Goal: Find specific page/section: Find specific page/section

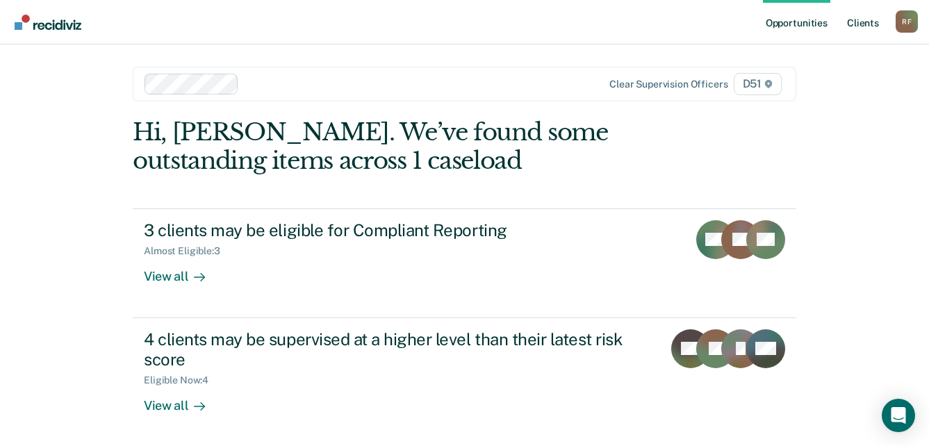
click at [862, 26] on link "Client s" at bounding box center [863, 22] width 38 height 44
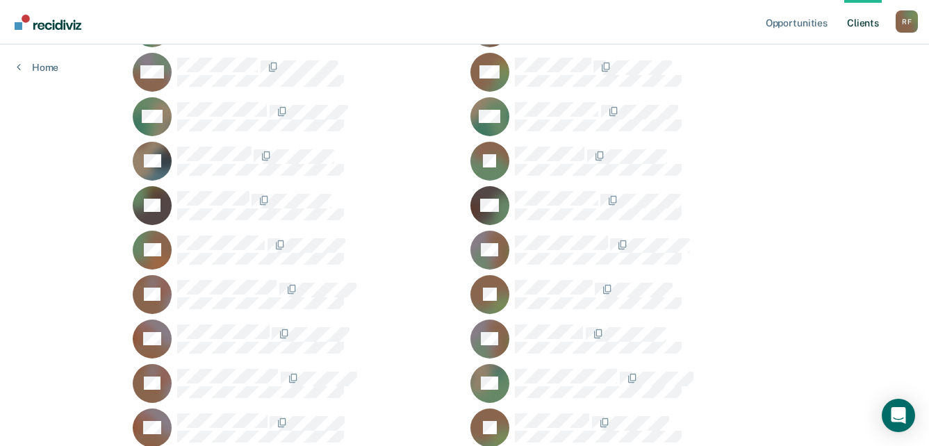
scroll to position [1459, 0]
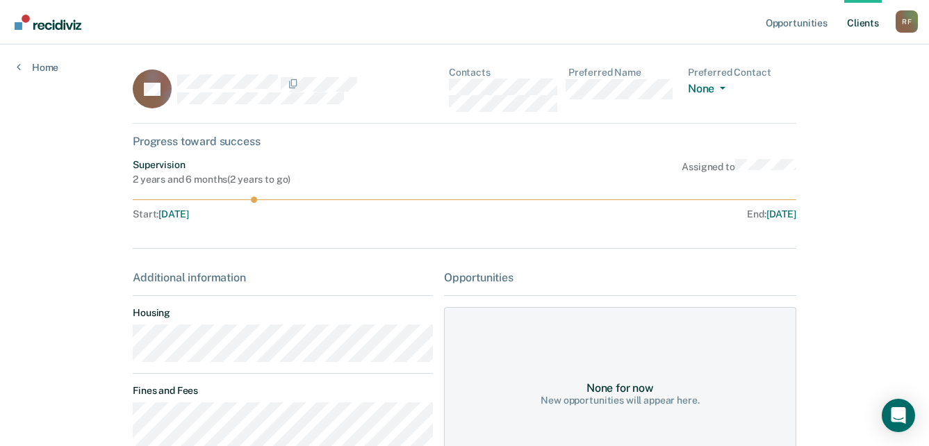
click at [447, 91] on div "TS Contacts Preferred Name Preferred Contact None Call Text Email None" at bounding box center [464, 95] width 663 height 57
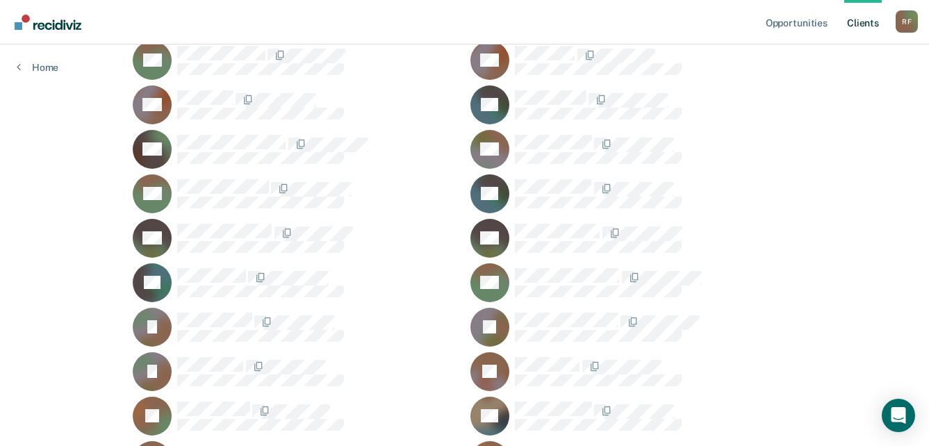
scroll to position [638, 0]
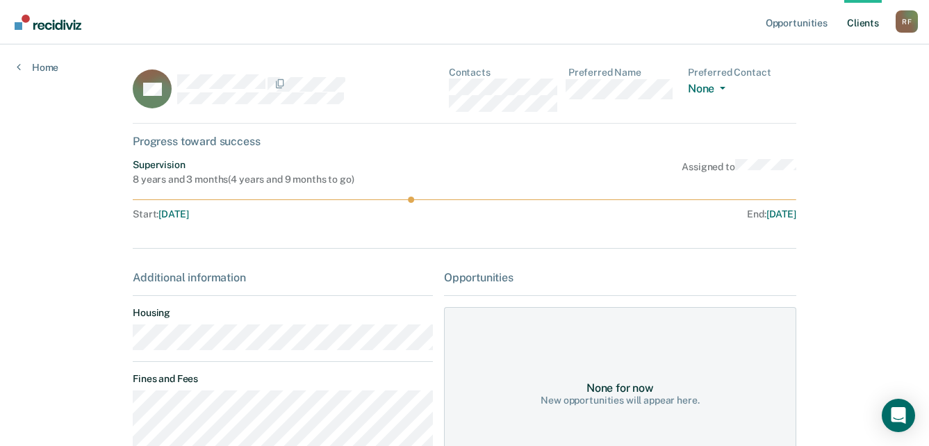
click at [445, 83] on div "BH Contacts Preferred Name Preferred Contact None Call Text Email None" at bounding box center [464, 95] width 663 height 57
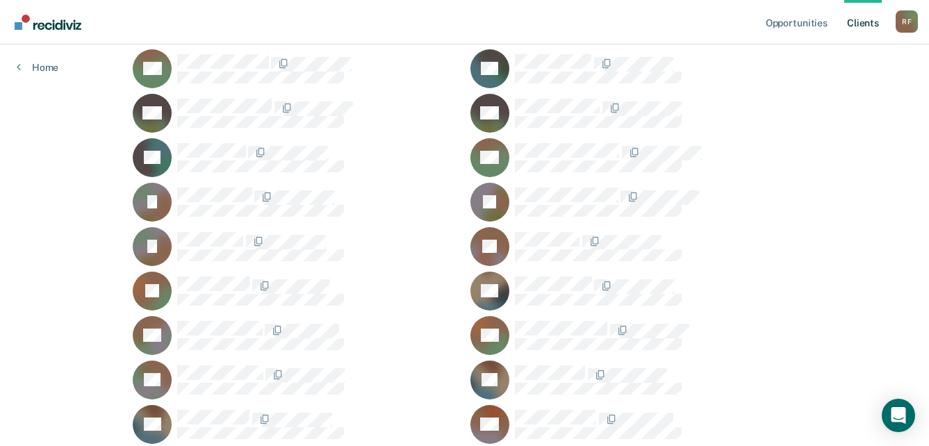
scroll to position [847, 0]
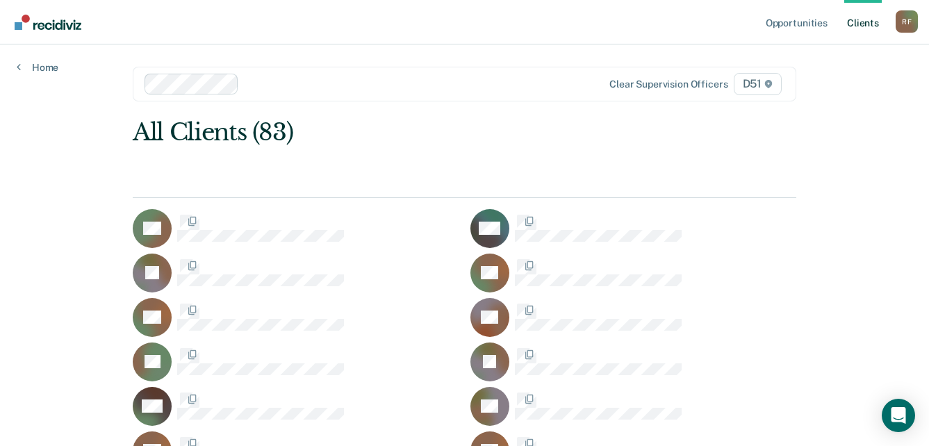
scroll to position [847, 0]
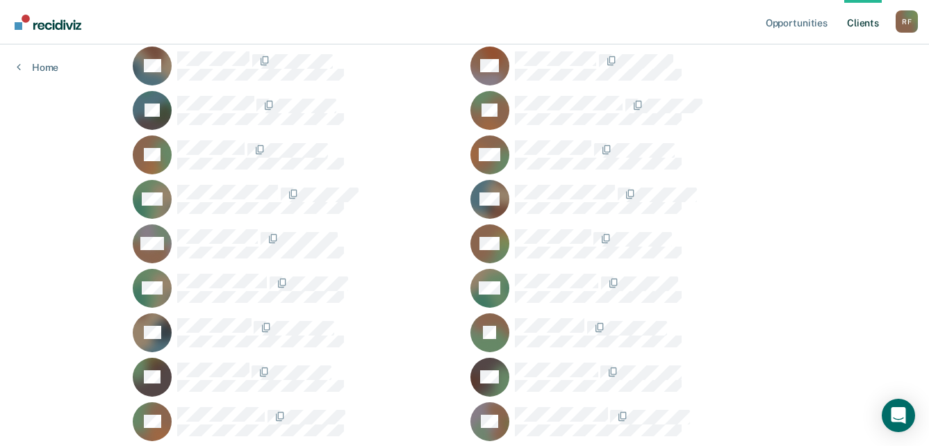
scroll to position [1264, 0]
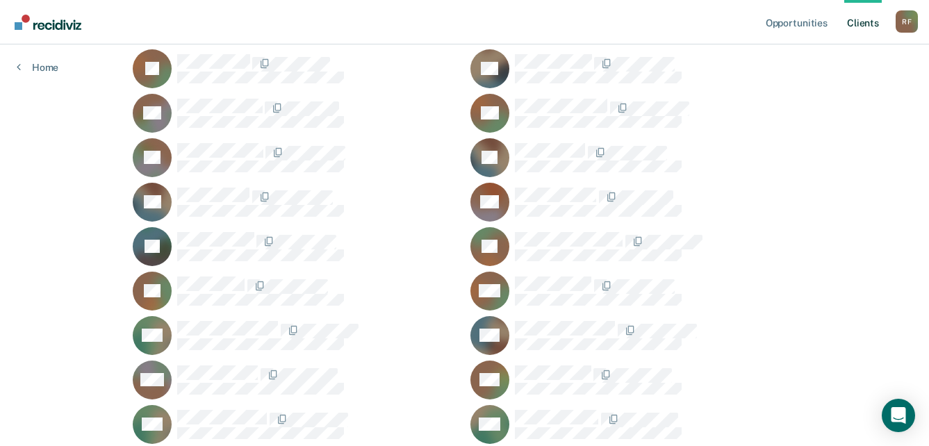
scroll to position [986, 0]
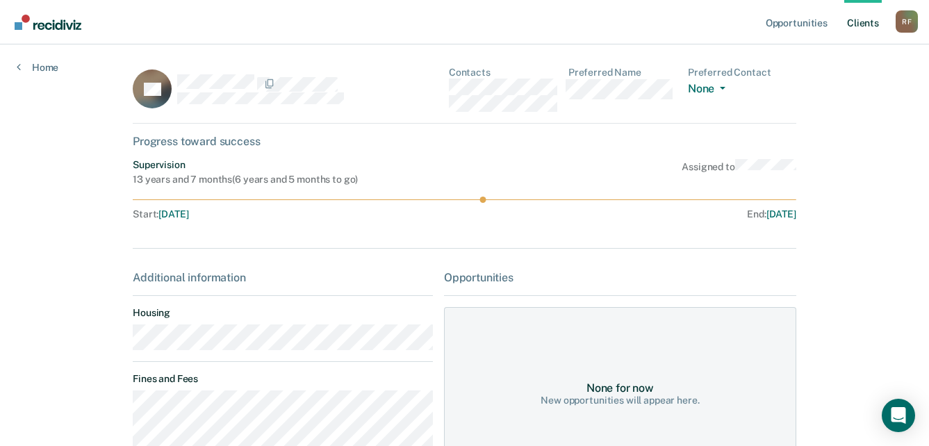
scroll to position [986, 0]
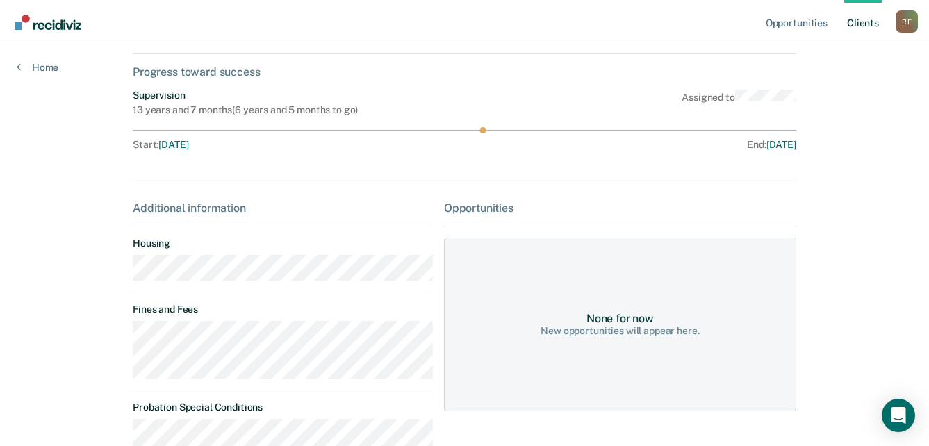
click at [125, 274] on main "PK Contacts Preferred Name Preferred Contact None Call Text Email None Progress…" at bounding box center [464, 345] width 697 height 741
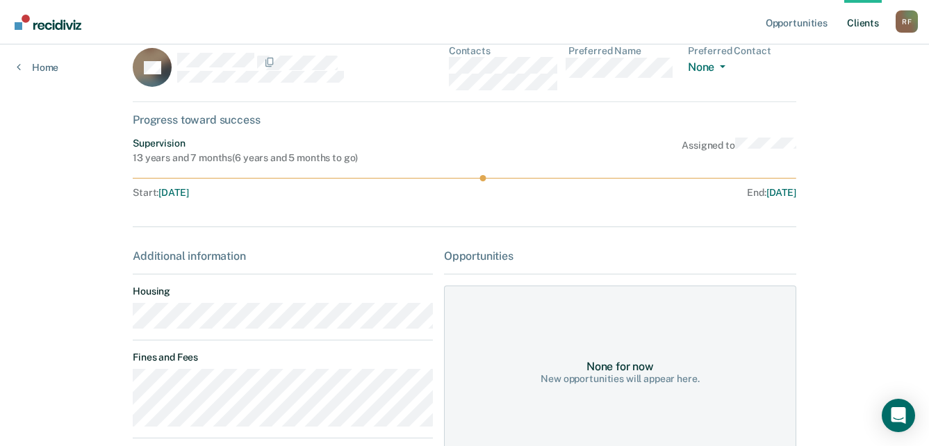
scroll to position [0, 0]
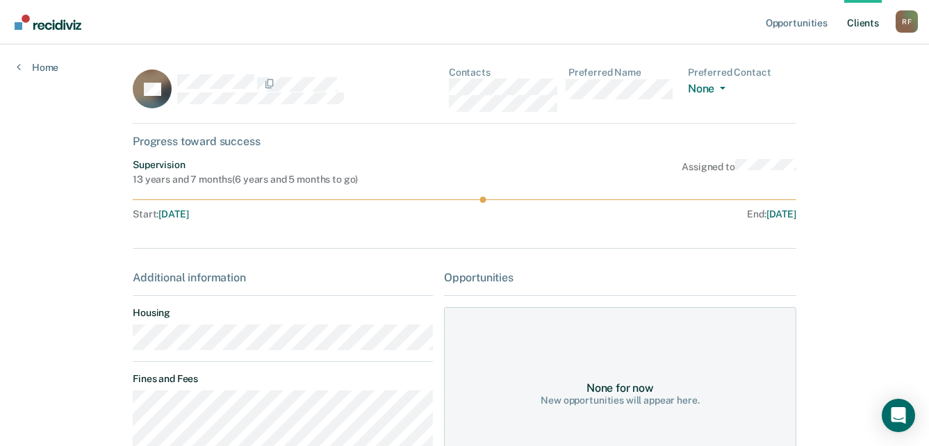
click at [450, 91] on div "PK Contacts Preferred Name Preferred Contact None Call Text Email None" at bounding box center [464, 95] width 663 height 57
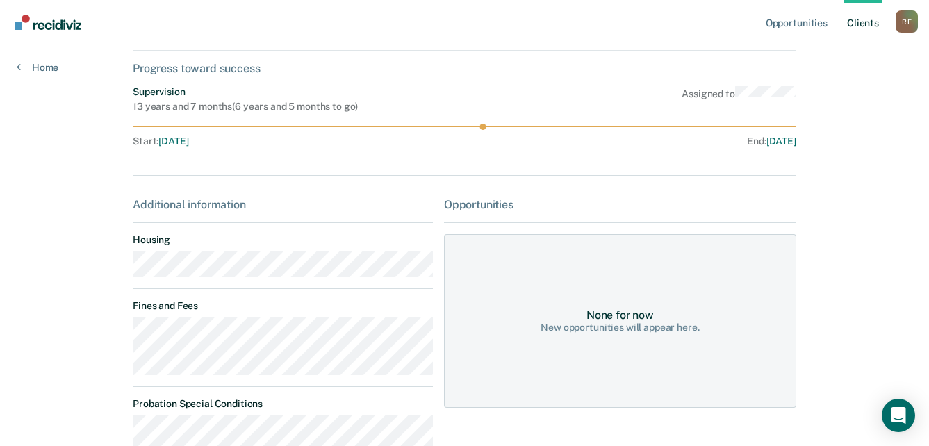
scroll to position [139, 0]
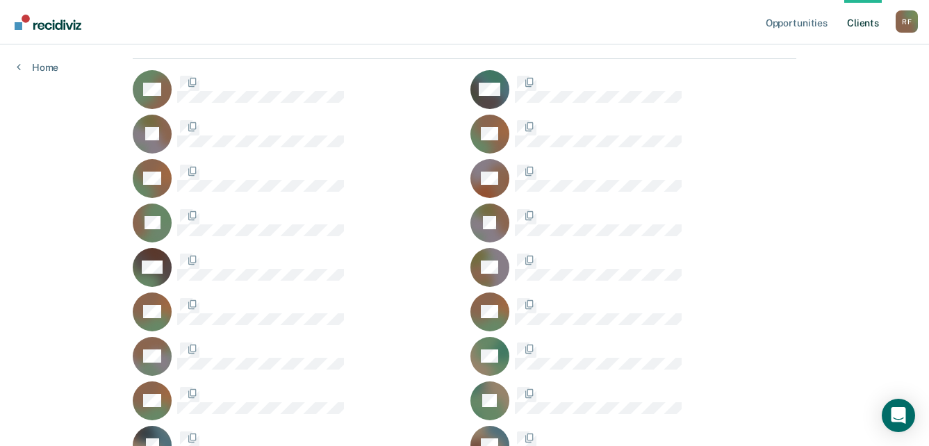
scroll to position [986, 0]
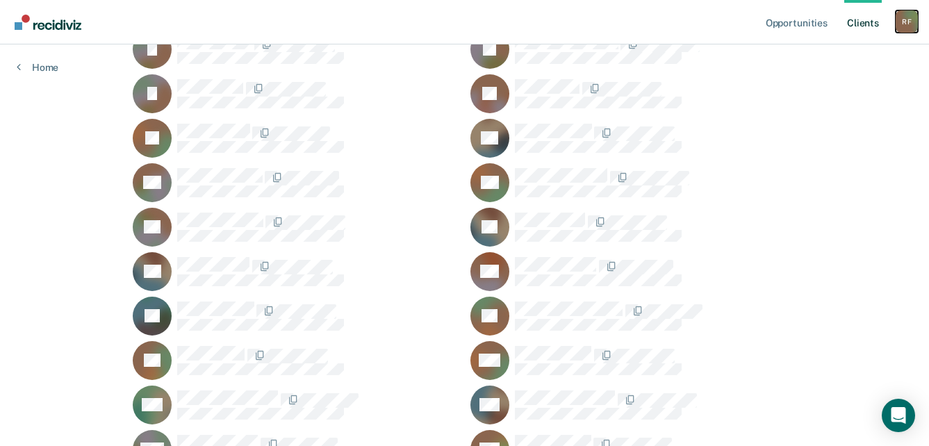
click at [902, 21] on div "R F" at bounding box center [906, 21] width 22 height 22
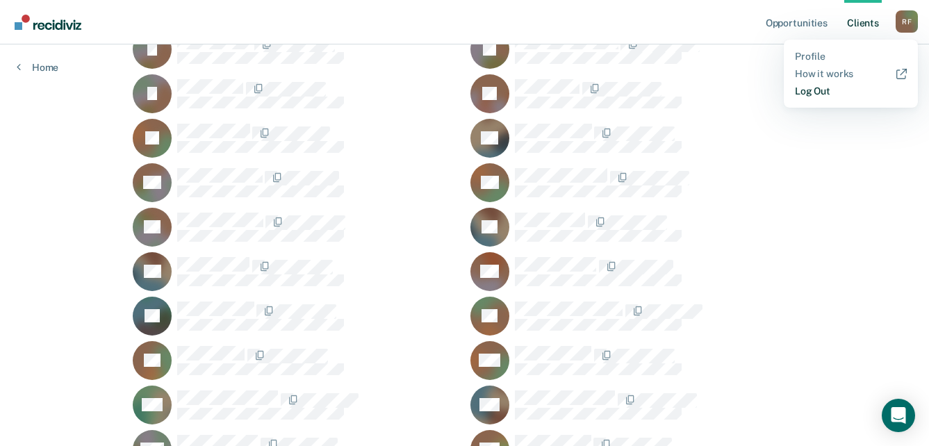
click at [809, 90] on link "Log Out" at bounding box center [851, 91] width 112 height 12
